Goal: Transaction & Acquisition: Purchase product/service

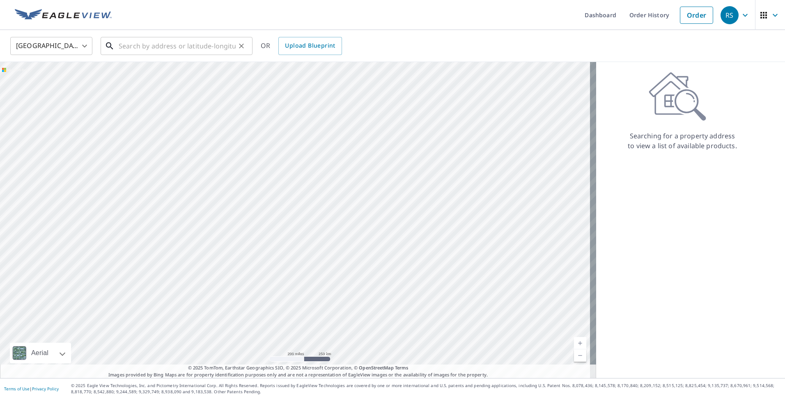
click at [137, 49] on input "text" at bounding box center [177, 45] width 117 height 23
click at [686, 13] on link "Order" at bounding box center [695, 15] width 33 height 17
click at [182, 48] on input "text" at bounding box center [177, 45] width 117 height 23
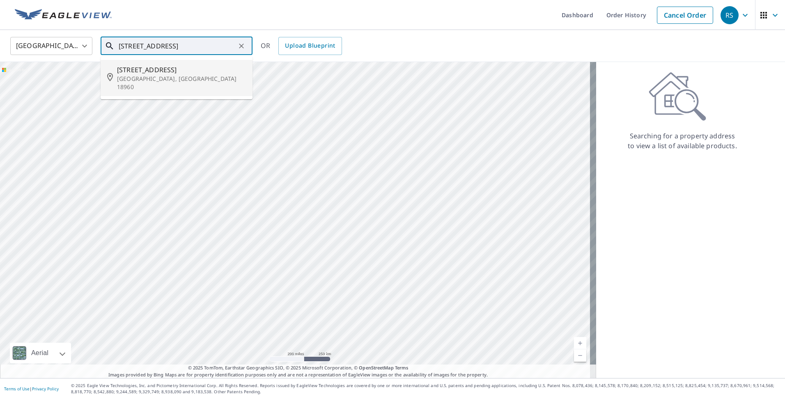
click at [152, 76] on p "[GEOGRAPHIC_DATA], [GEOGRAPHIC_DATA] 18960" at bounding box center [181, 83] width 129 height 16
type input "[STREET_ADDRESS]"
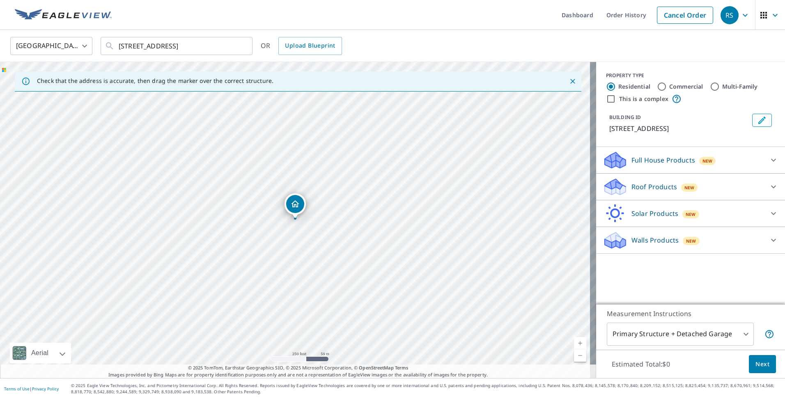
click at [684, 191] on span "New" at bounding box center [689, 187] width 10 height 7
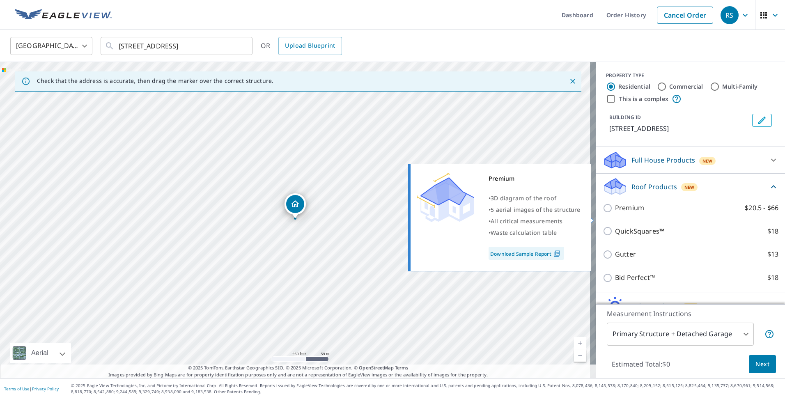
click at [602, 213] on input "Premium $20.5 - $66" at bounding box center [608, 208] width 12 height 10
checkbox input "true"
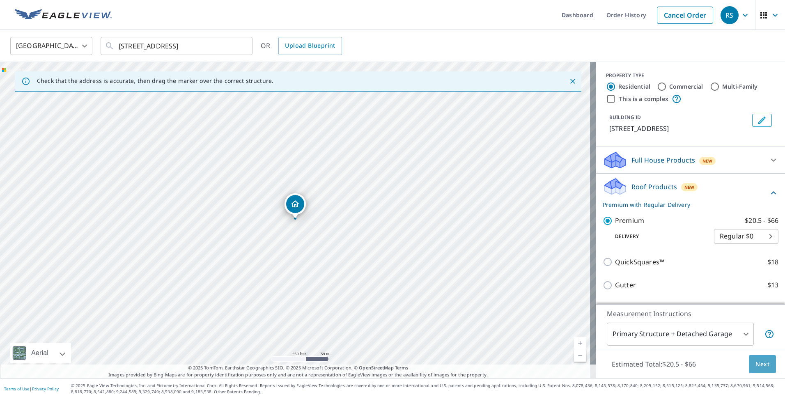
click at [755, 367] on span "Next" at bounding box center [762, 364] width 14 height 10
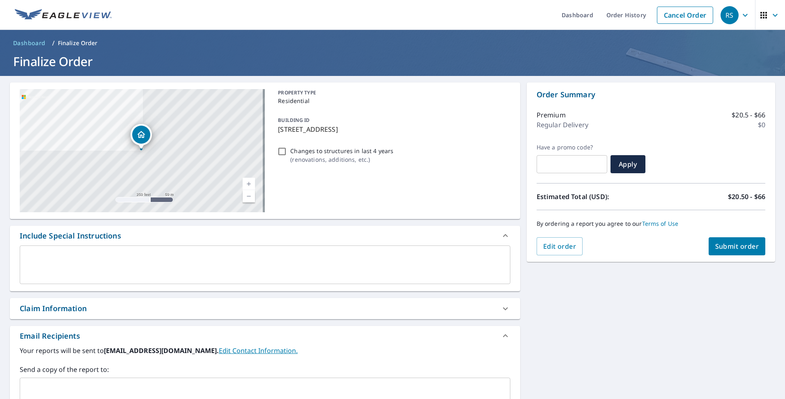
scroll to position [124, 0]
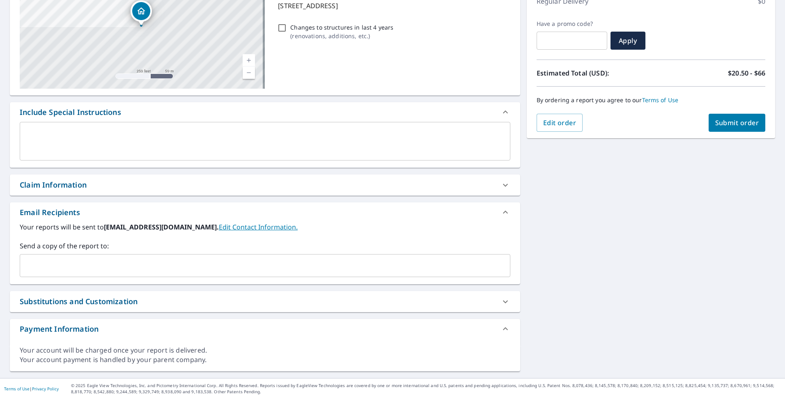
click at [688, 167] on div "[STREET_ADDRESS] A standard road map Aerial A detailed look from above Labels L…" at bounding box center [392, 164] width 785 height 425
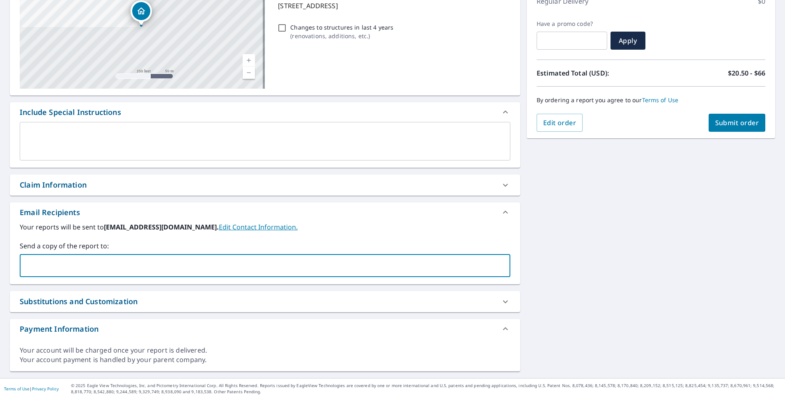
click at [74, 272] on input "text" at bounding box center [258, 266] width 471 height 16
type input "o"
type input "[PERSON_NAME][EMAIL_ADDRESS][DOMAIN_NAME]"
checkbox input "true"
type input "stork"
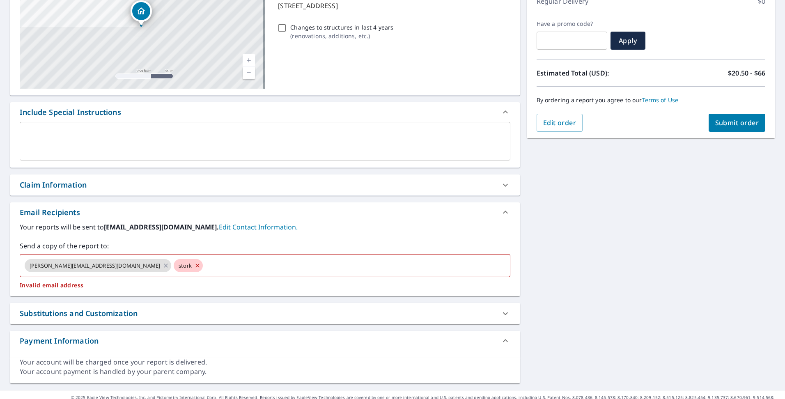
click at [611, 269] on div "[STREET_ADDRESS] A standard road map Aerial A detailed look from above Labels L…" at bounding box center [392, 170] width 785 height 437
click at [204, 265] on input "text" at bounding box center [349, 266] width 290 height 16
click at [194, 265] on icon at bounding box center [197, 265] width 7 height 9
checkbox input "true"
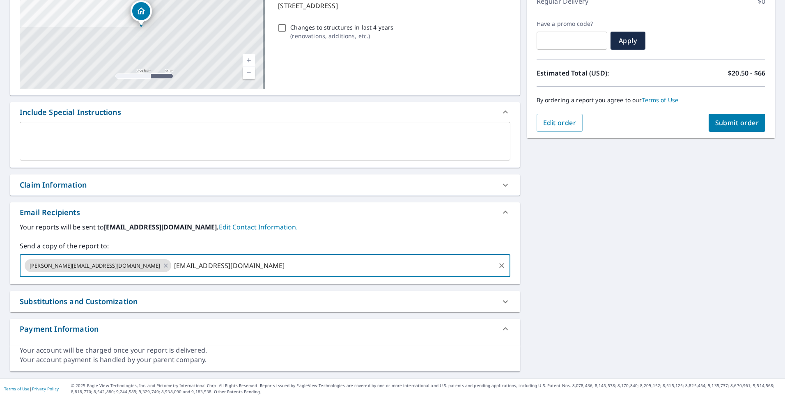
type input "[EMAIL_ADDRESS][DOMAIN_NAME]"
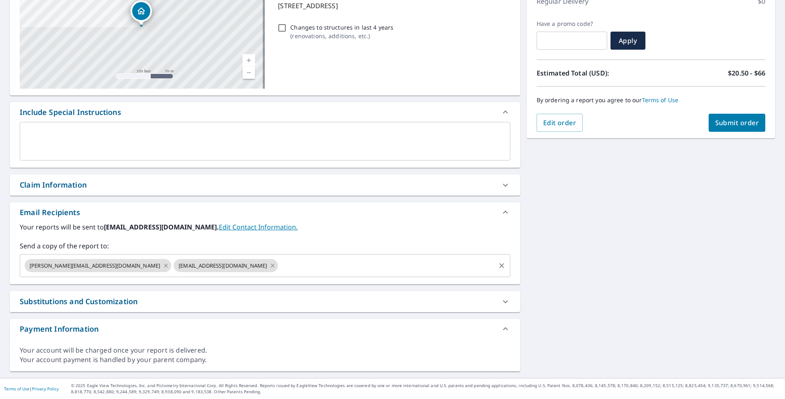
click at [729, 231] on div "[STREET_ADDRESS] A standard road map Aerial A detailed look from above Labels L…" at bounding box center [392, 164] width 785 height 425
click at [726, 115] on button "Submit order" at bounding box center [736, 123] width 57 height 18
checkbox input "true"
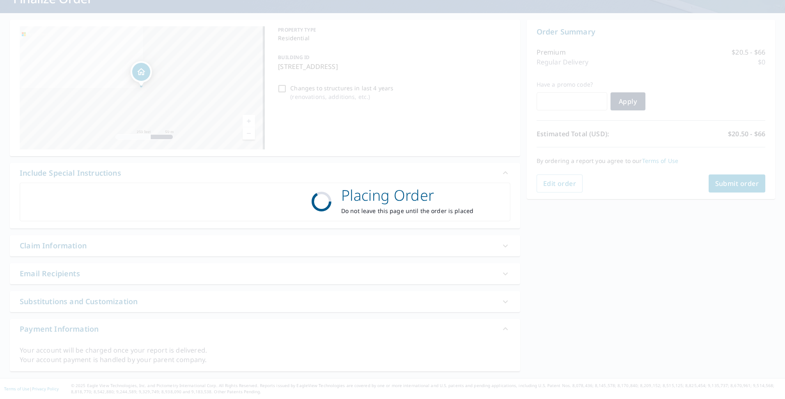
scroll to position [63, 0]
